Goal: Task Accomplishment & Management: Use online tool/utility

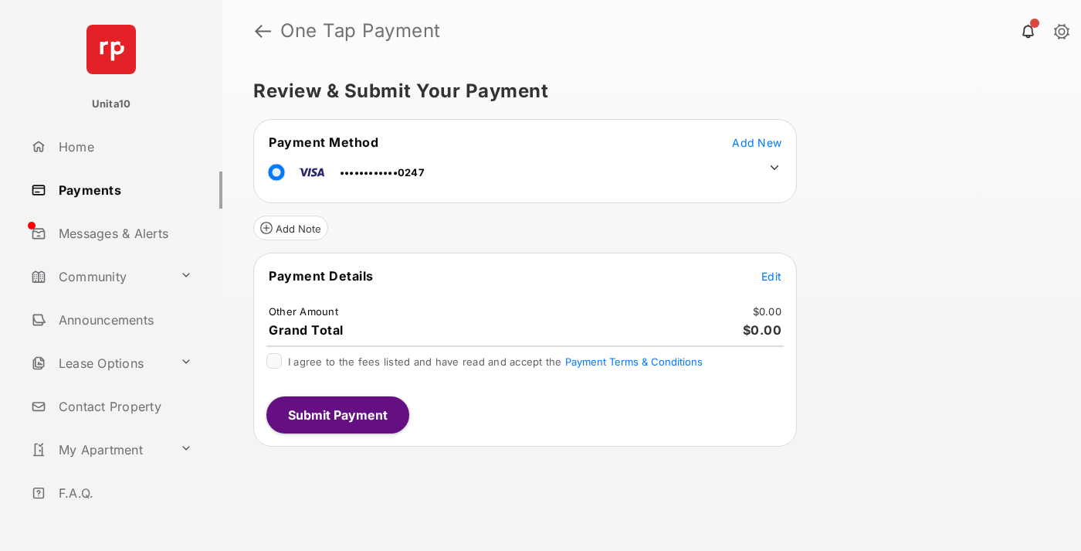
click at [771, 276] on span "Edit" at bounding box center [771, 276] width 20 height 13
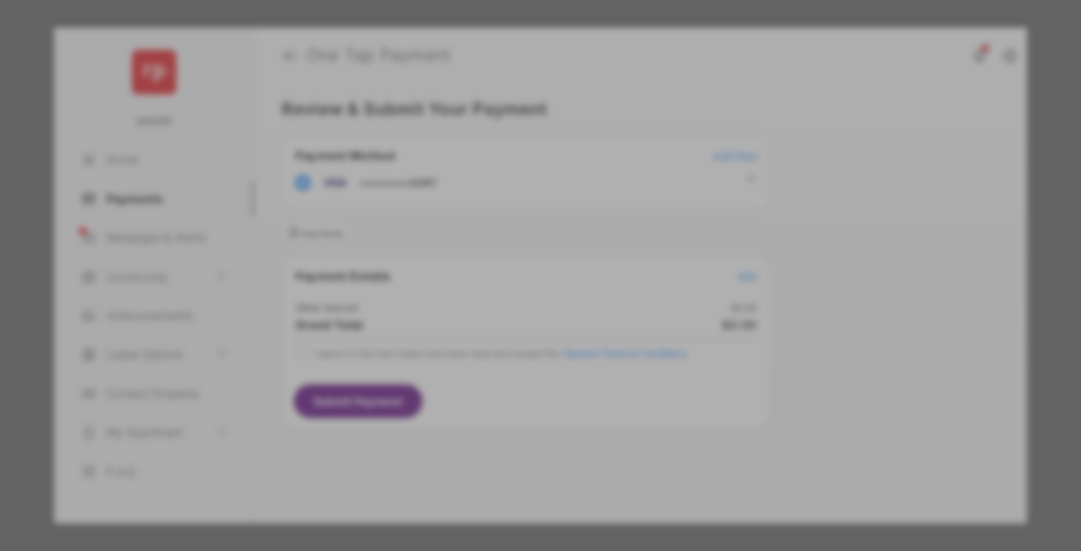
click at [512, 248] on div "Other Amount" at bounding box center [512, 261] width 250 height 26
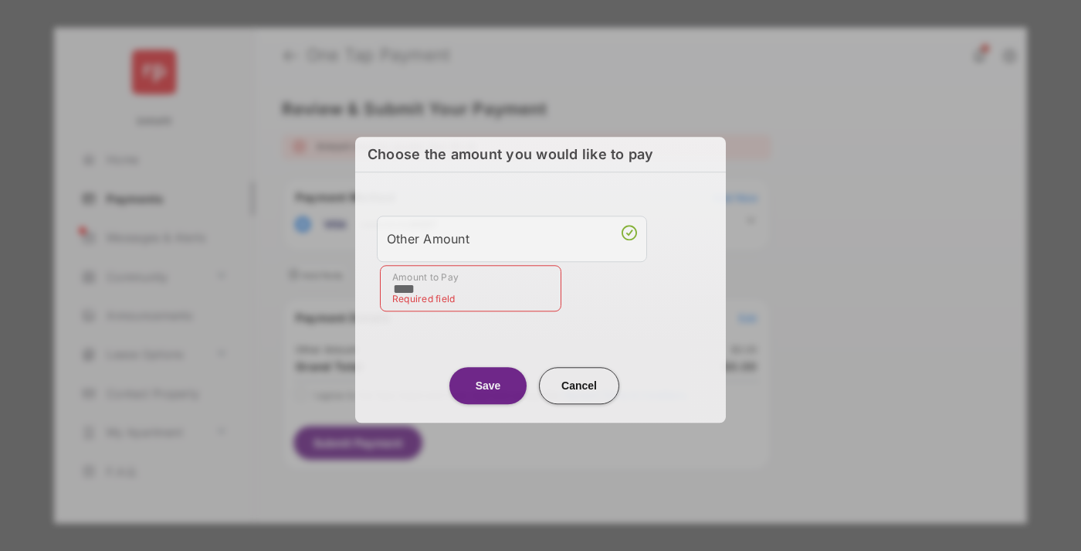
type input "****"
click at [488, 382] on button "Save" at bounding box center [487, 385] width 77 height 37
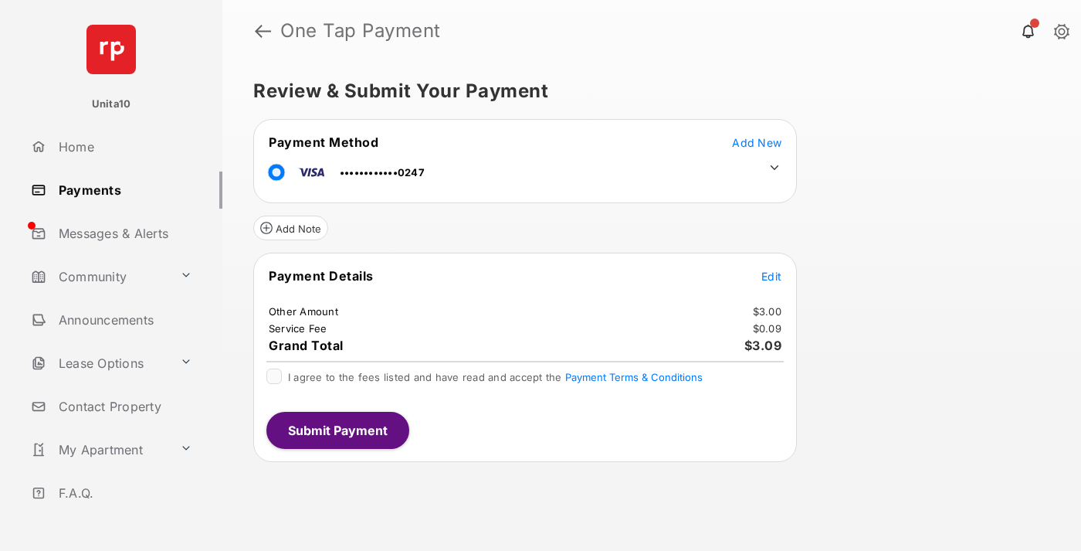
click at [775, 168] on icon at bounding box center [775, 168] width 14 height 14
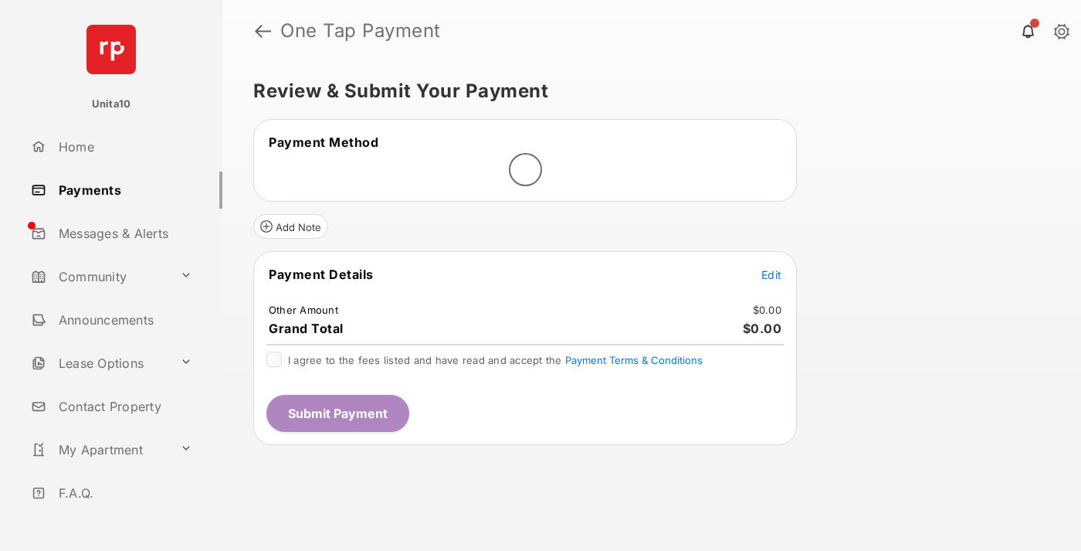
click at [771, 274] on span "Edit" at bounding box center [771, 274] width 20 height 13
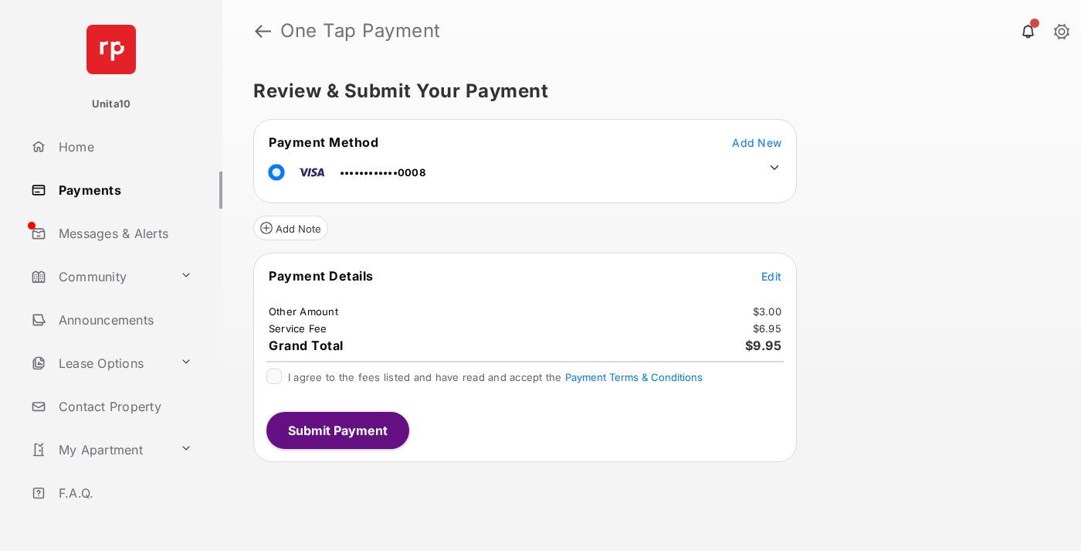
click at [775, 168] on icon at bounding box center [775, 168] width 14 height 14
